Goal: Task Accomplishment & Management: Use online tool/utility

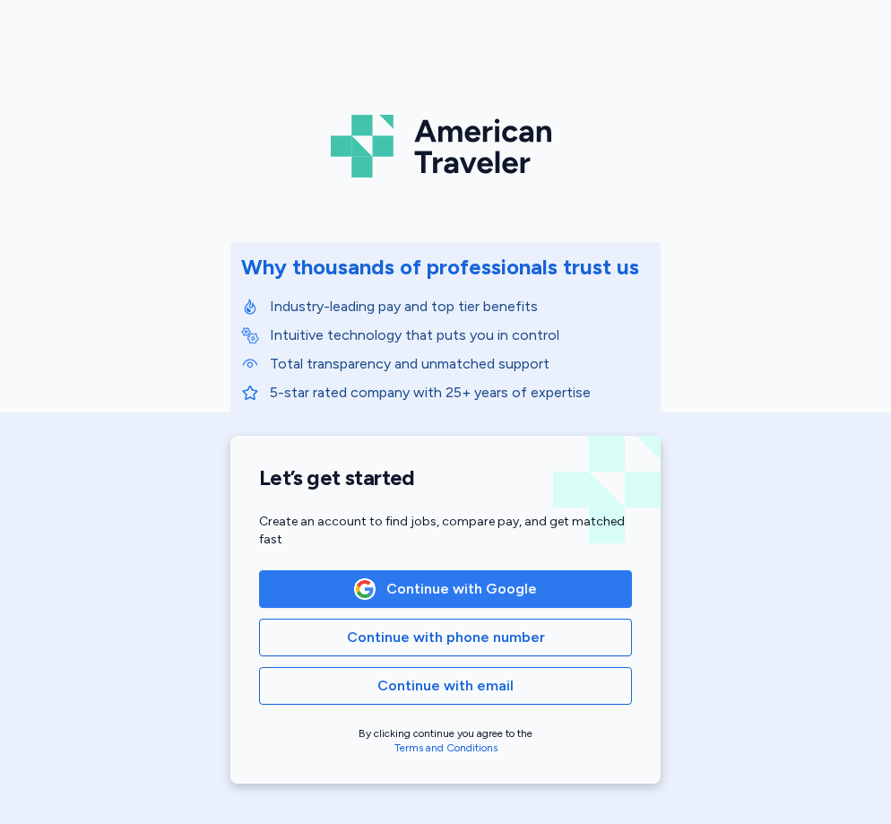
click at [526, 604] on button "Continue with Google" at bounding box center [445, 589] width 373 height 38
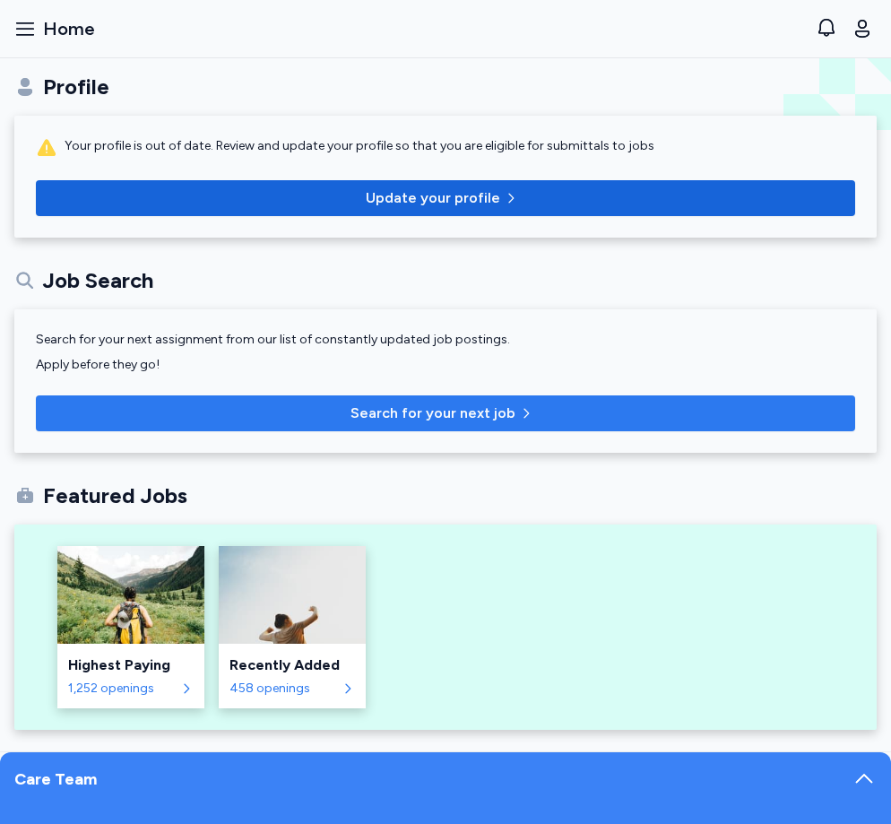
click at [205, 421] on span "Search for your next job" at bounding box center [445, 414] width 791 height 22
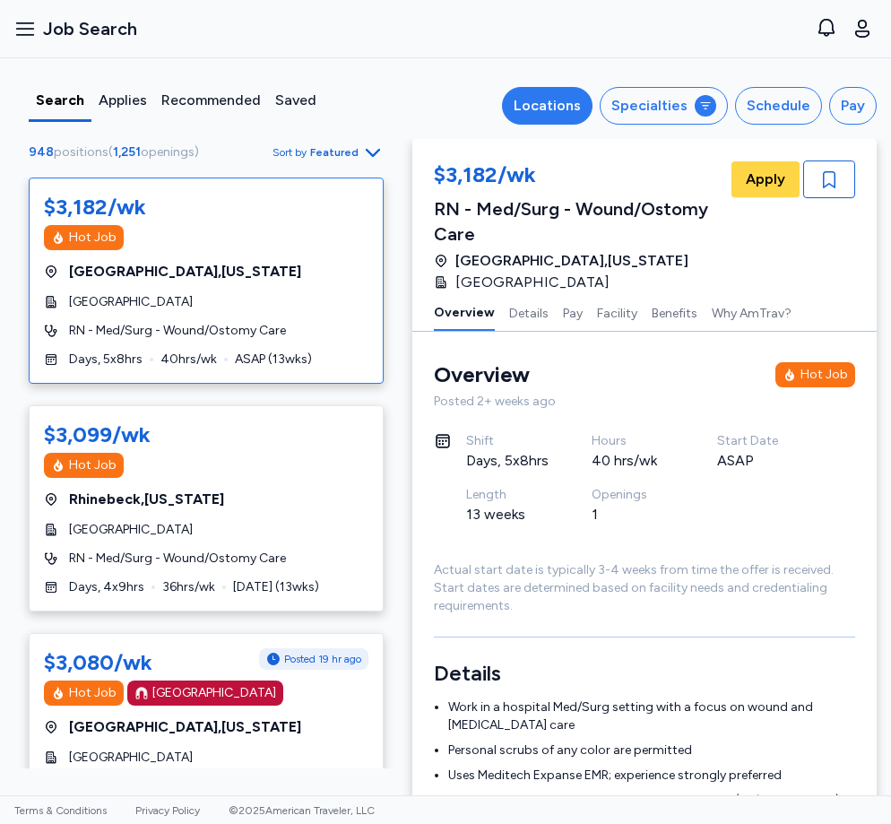
click at [548, 106] on div "Locations" at bounding box center [547, 106] width 67 height 22
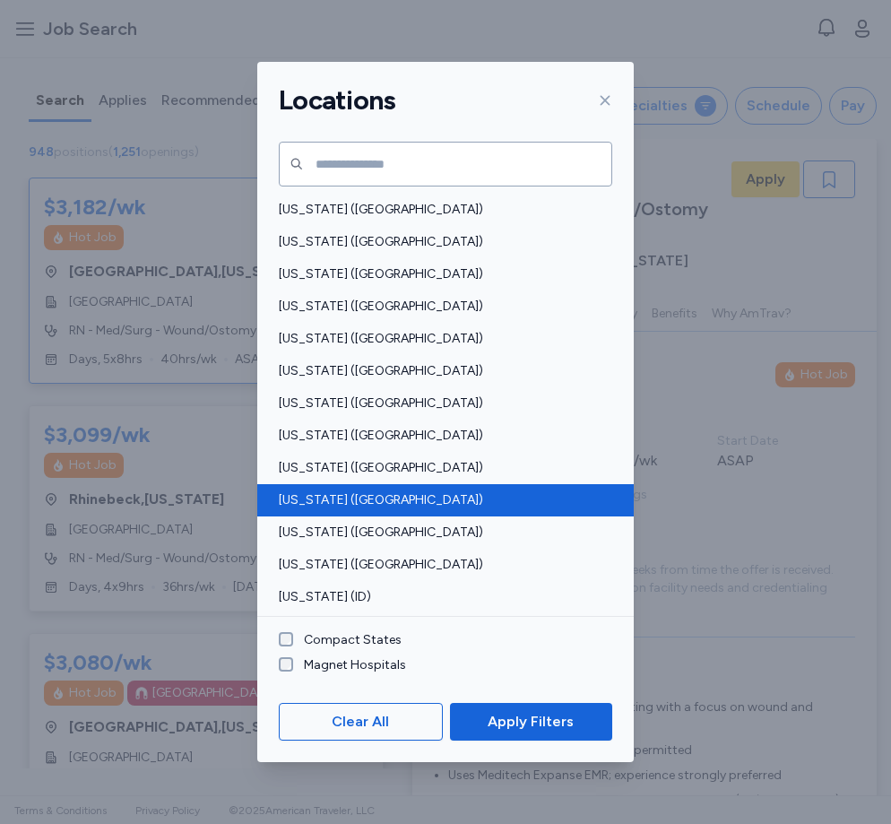
click at [324, 499] on span "[US_STATE] ([GEOGRAPHIC_DATA])" at bounding box center [440, 500] width 323 height 18
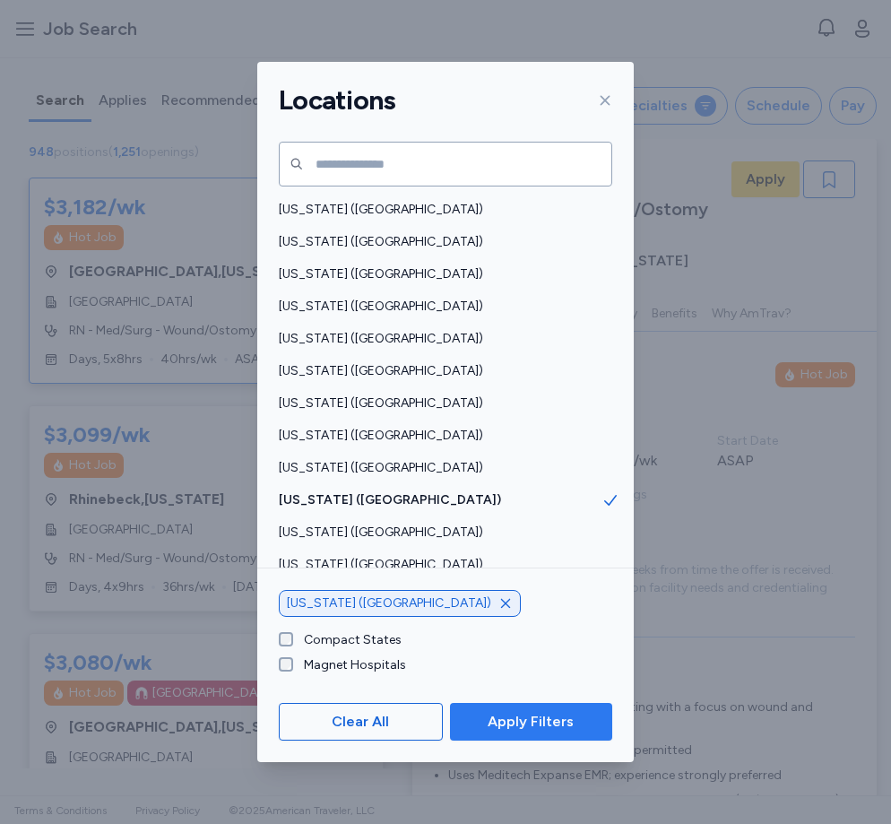
click at [528, 719] on span "Apply Filters" at bounding box center [531, 722] width 86 height 22
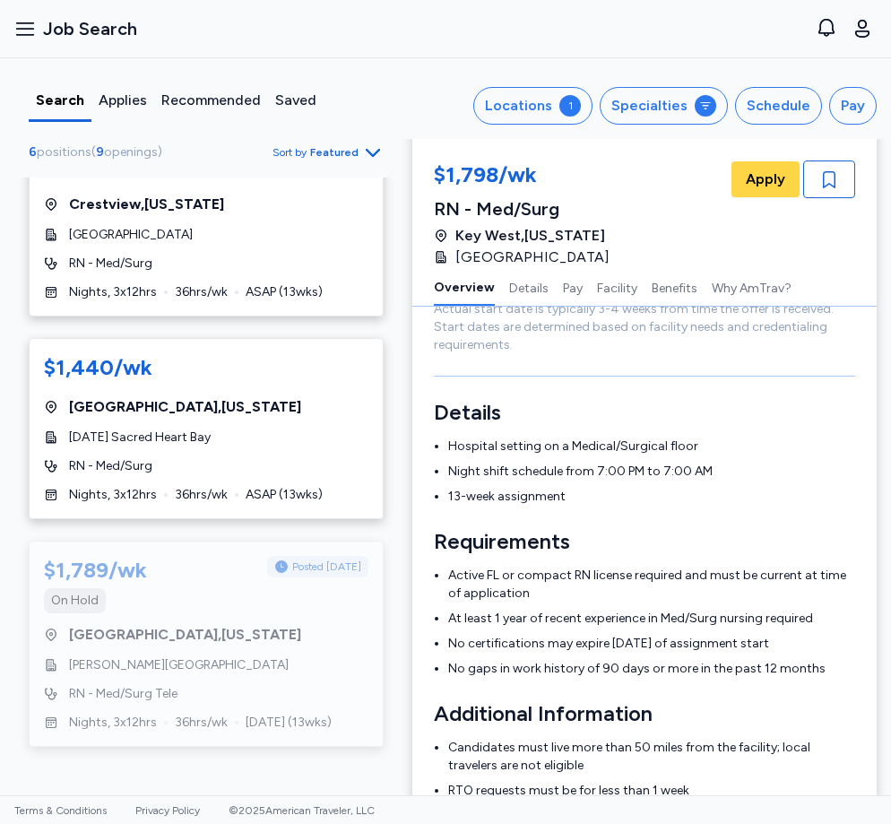
scroll to position [269, 0]
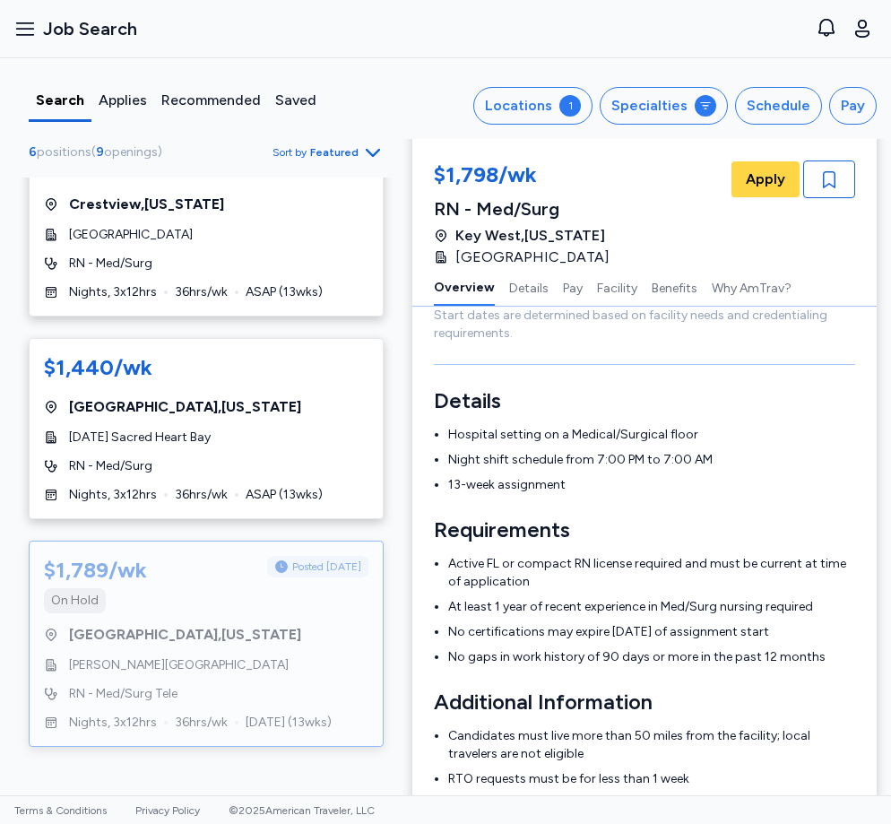
click at [255, 603] on div "On Hold" at bounding box center [206, 600] width 325 height 25
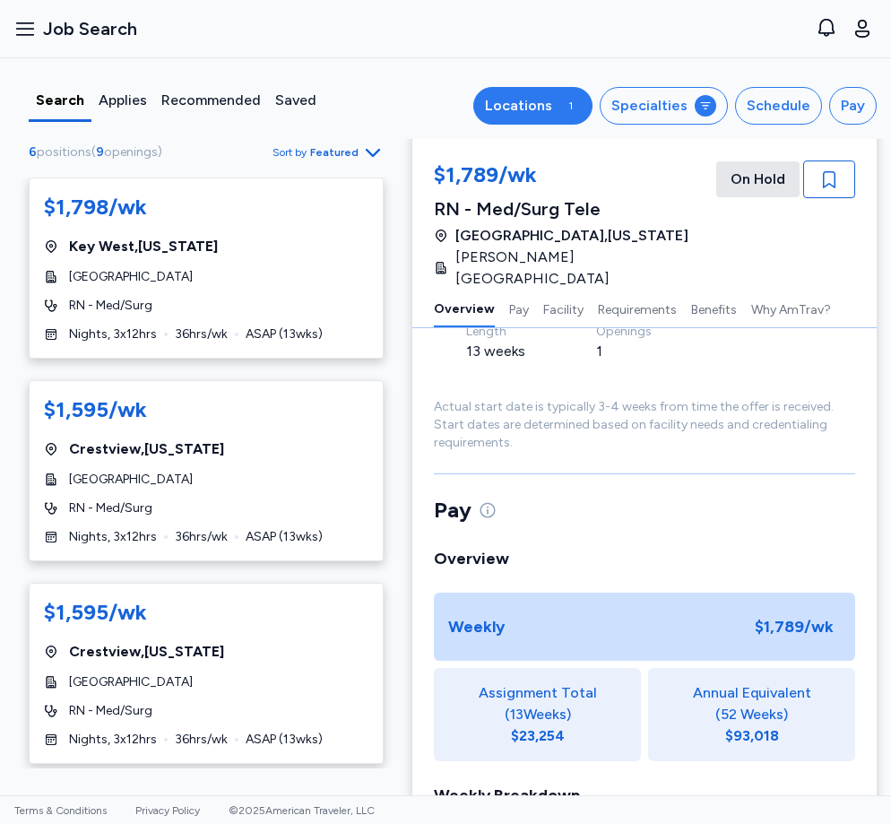
click at [509, 112] on div "Locations" at bounding box center [518, 106] width 67 height 22
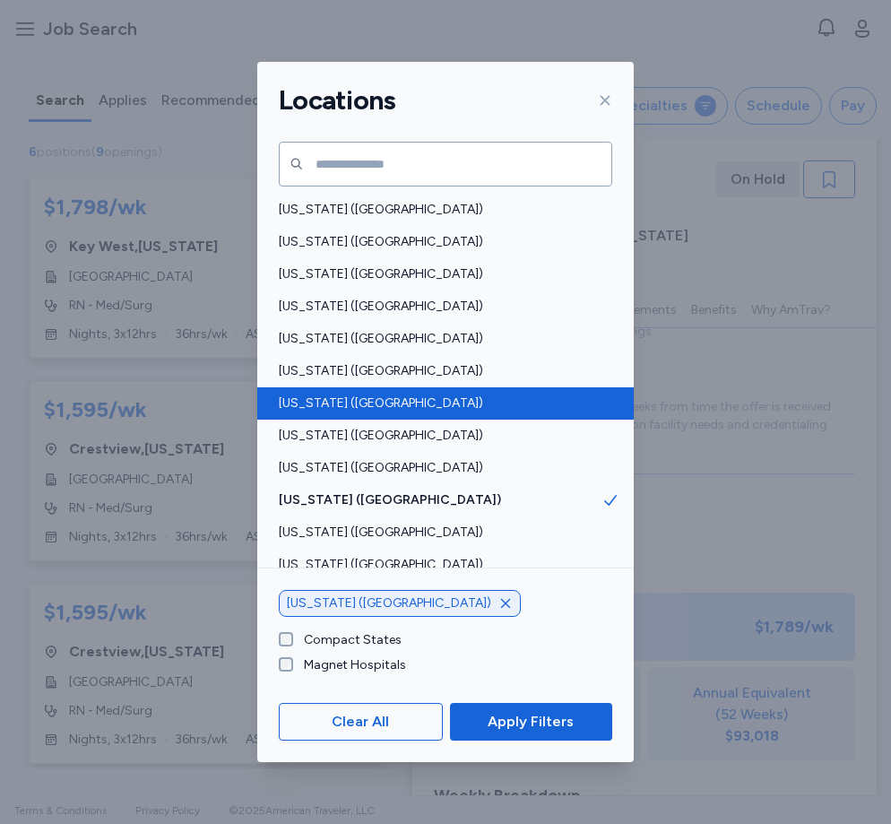
click at [343, 390] on div "[US_STATE] ([GEOGRAPHIC_DATA])" at bounding box center [445, 403] width 377 height 32
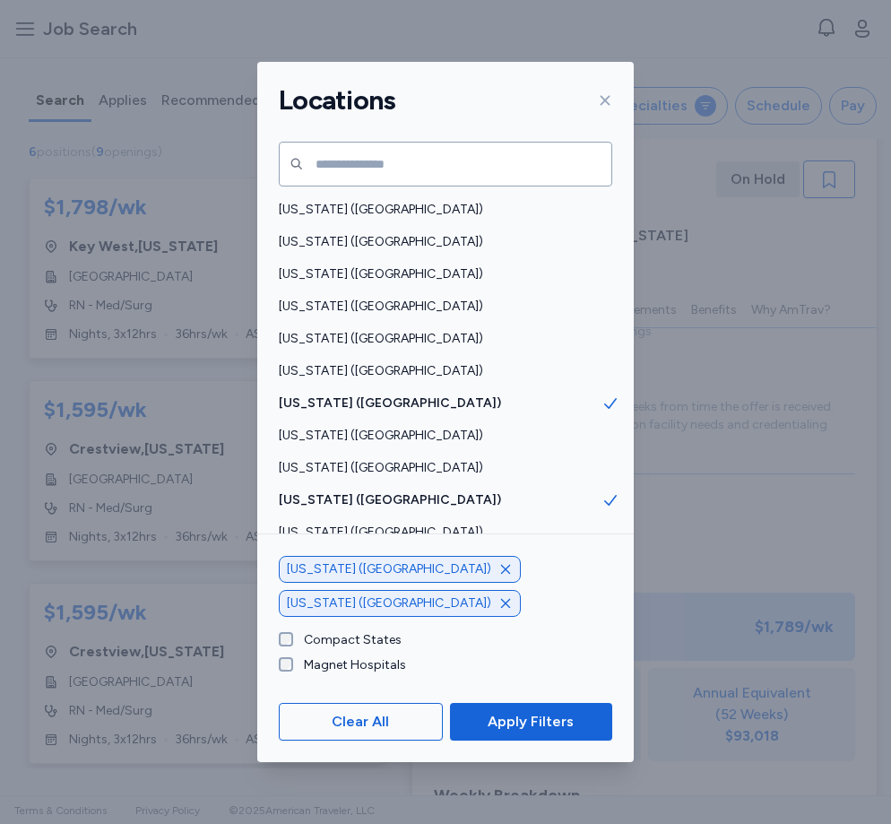
click at [499, 577] on icon "button" at bounding box center [506, 569] width 14 height 14
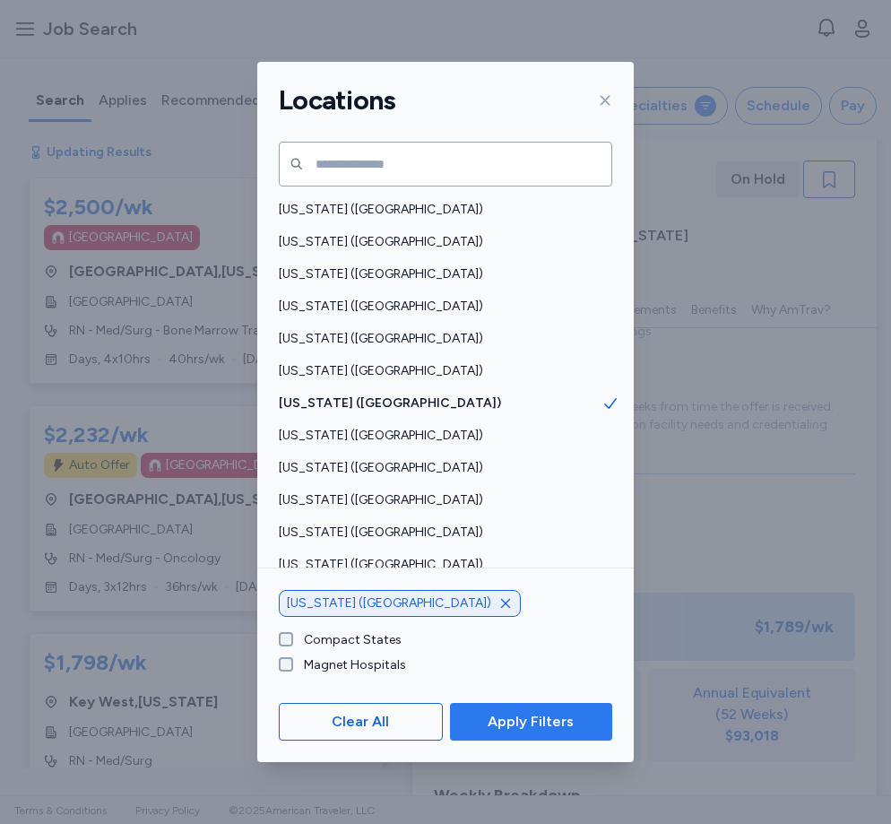
click at [531, 728] on span "Apply Filters" at bounding box center [531, 722] width 86 height 22
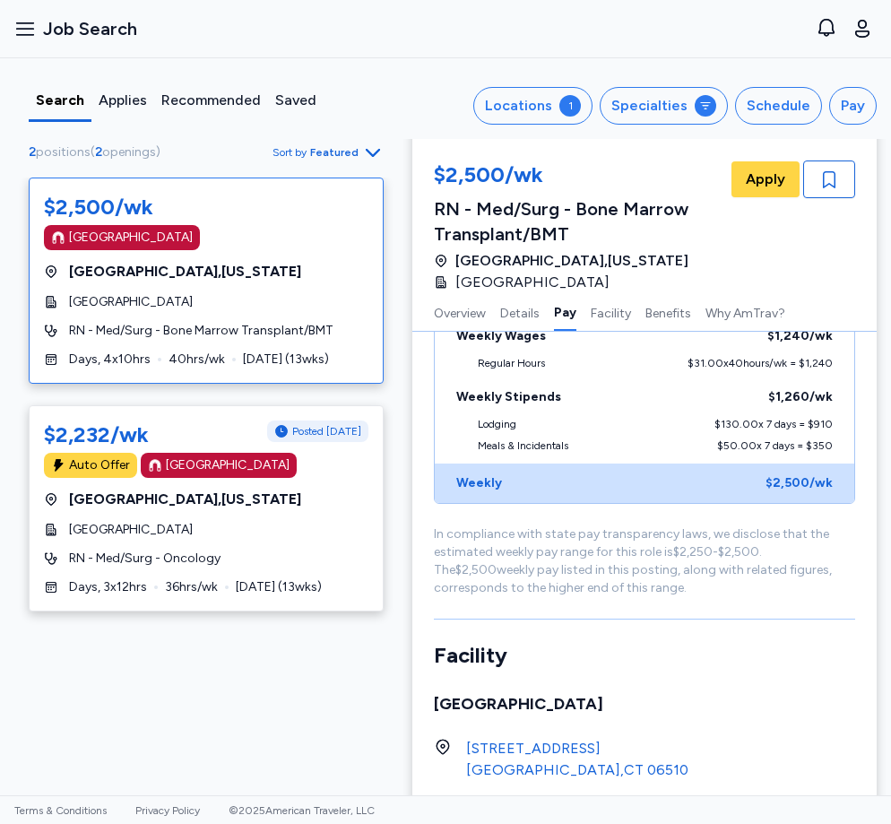
scroll to position [1820, 0]
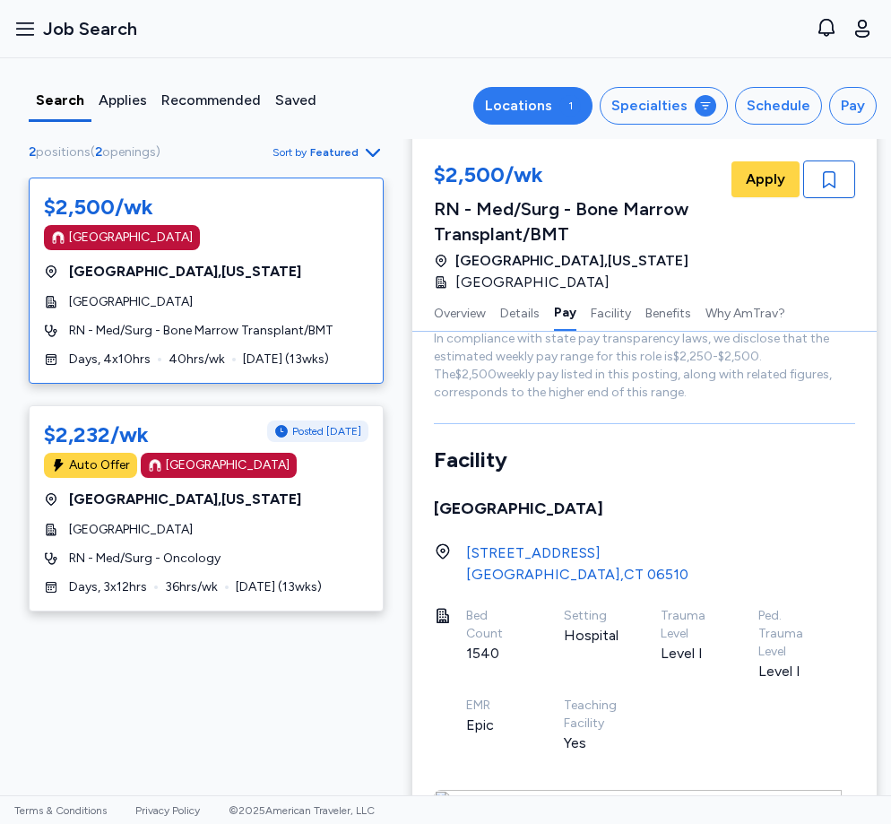
click at [545, 100] on div "Locations" at bounding box center [518, 106] width 67 height 22
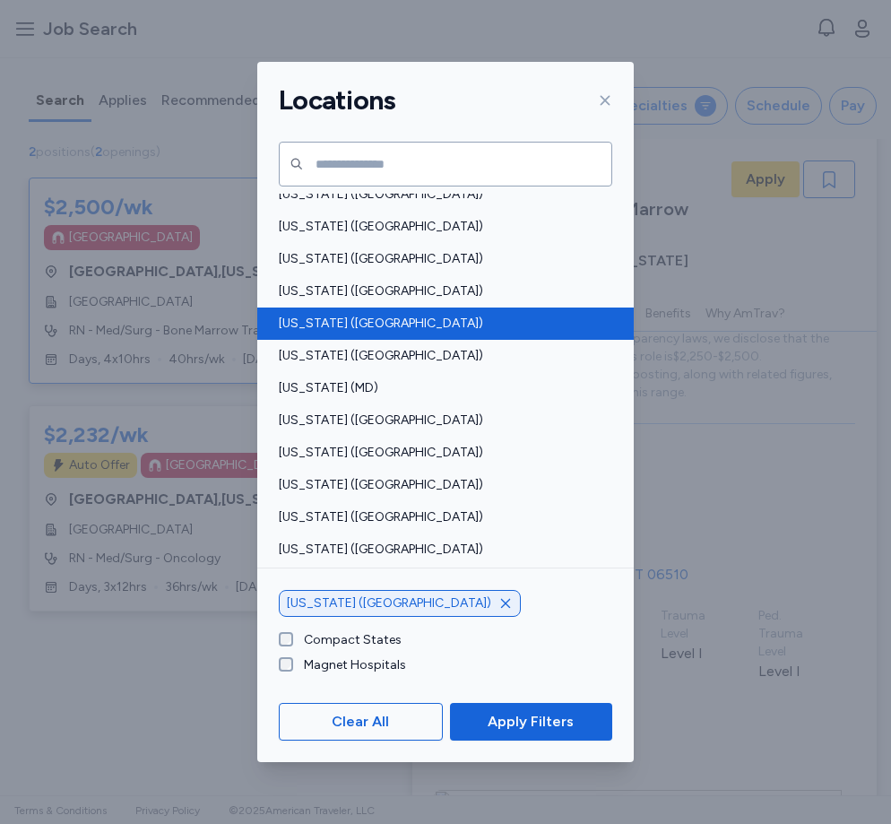
scroll to position [538, 0]
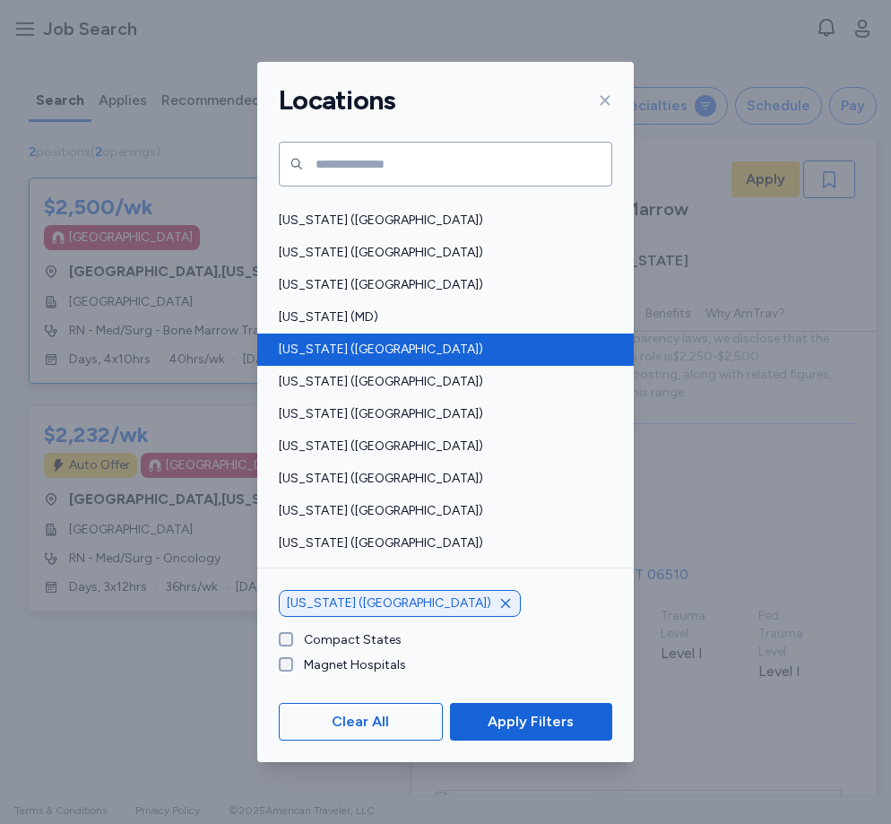
click at [334, 354] on span "[US_STATE] ([GEOGRAPHIC_DATA])" at bounding box center [440, 350] width 323 height 18
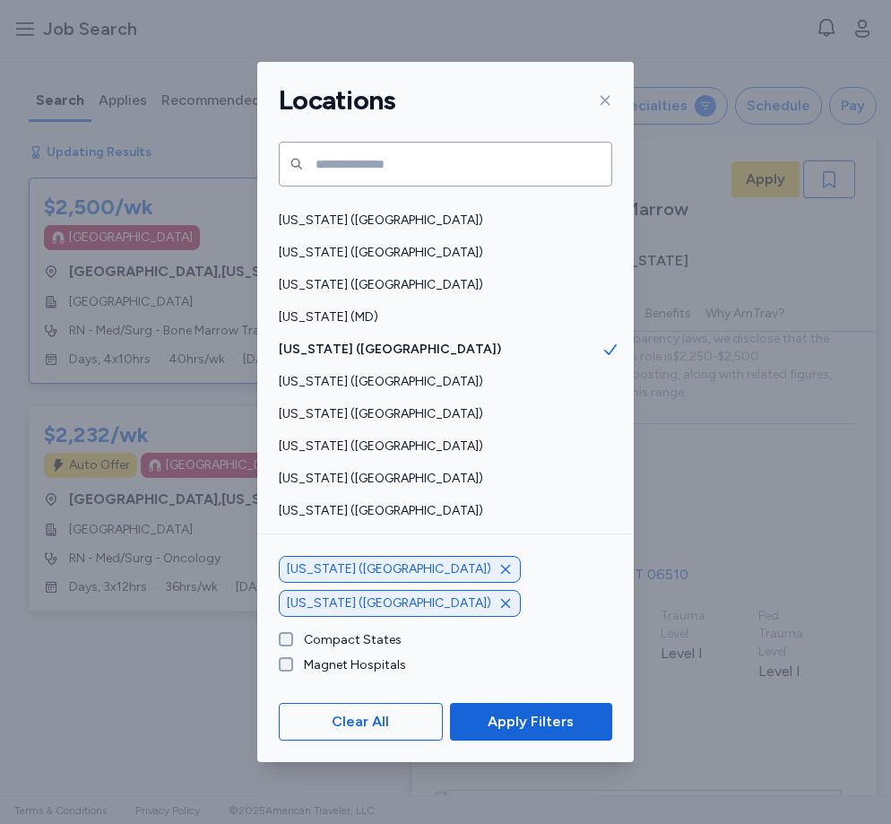
click at [499, 577] on icon "button" at bounding box center [506, 569] width 14 height 14
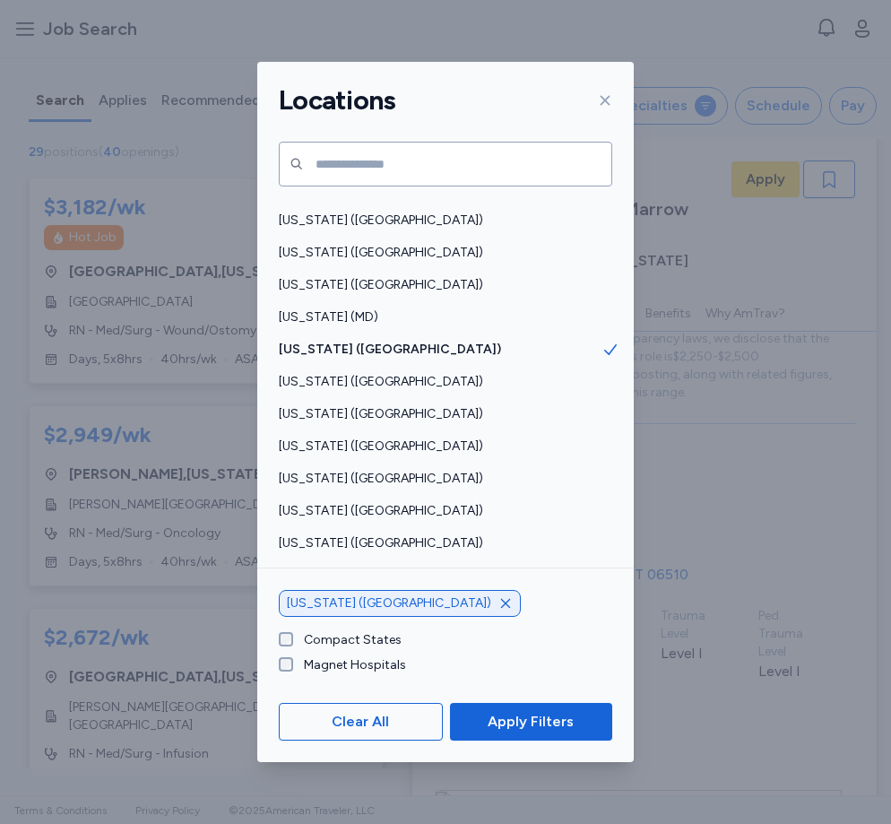
click at [505, 722] on span "Apply Filters" at bounding box center [531, 722] width 86 height 22
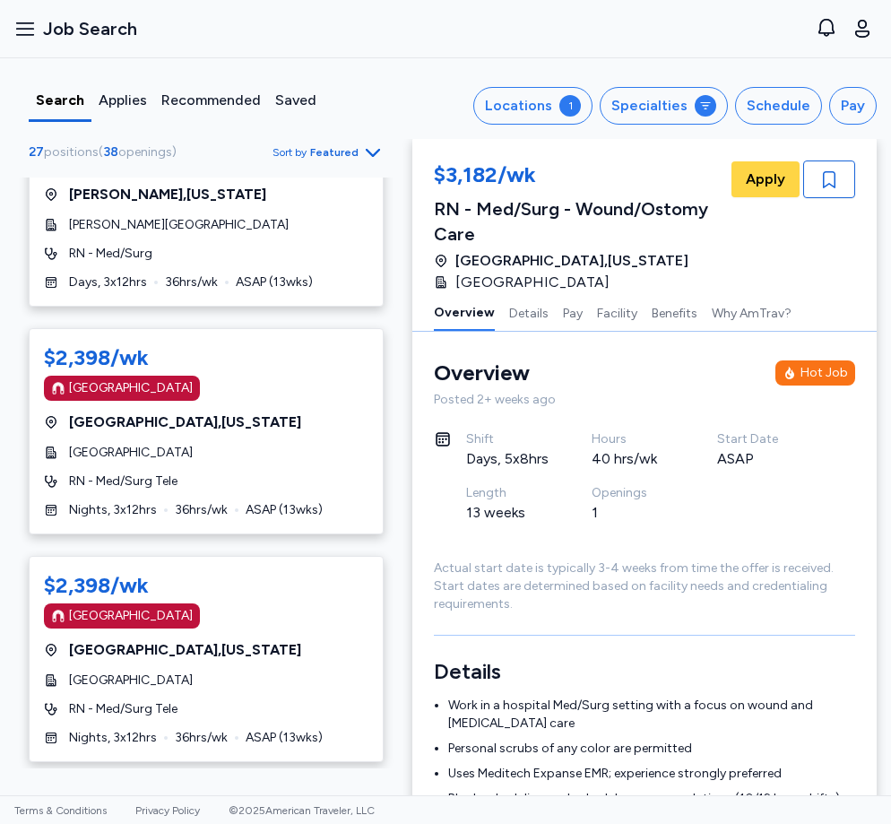
scroll to position [2063, 0]
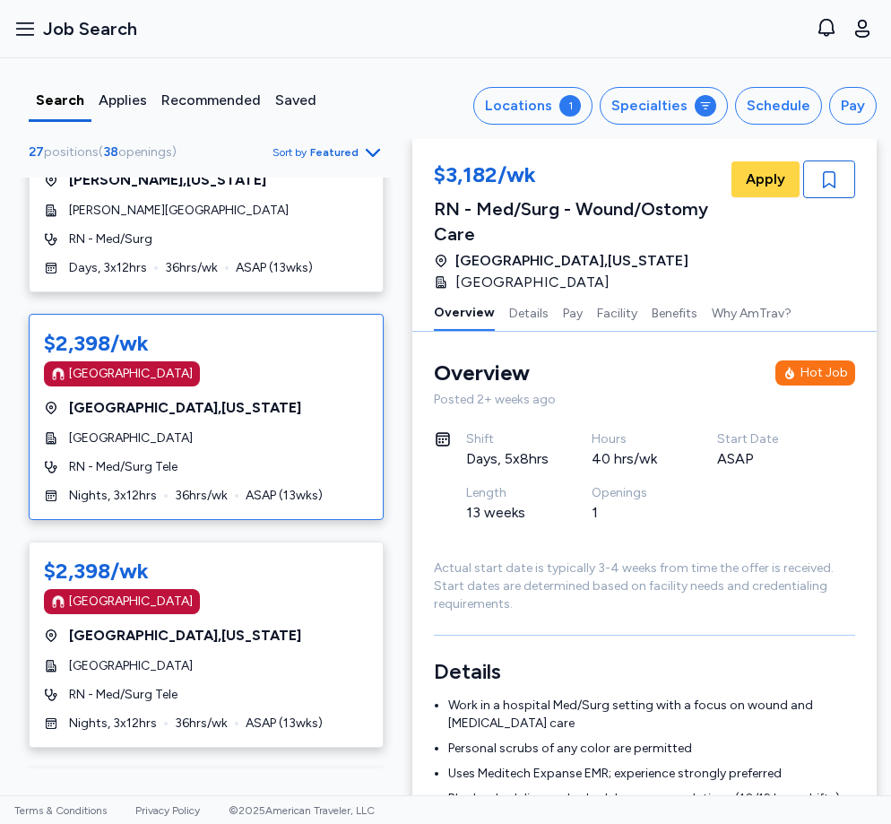
click at [300, 382] on div "$2,398/wk [GEOGRAPHIC_DATA] [GEOGRAPHIC_DATA] , [US_STATE][GEOGRAPHIC_DATA] RN …" at bounding box center [206, 417] width 355 height 206
